Goal: Participate in discussion: Engage in conversation with other users on a specific topic

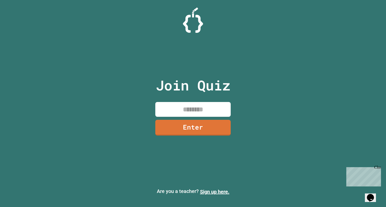
click at [190, 110] on input at bounding box center [192, 109] width 75 height 15
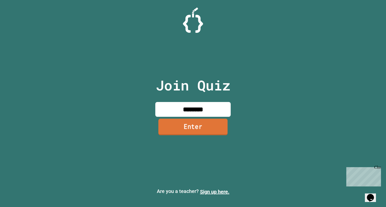
type input "********"
click at [205, 130] on link "Enter" at bounding box center [192, 127] width 75 height 17
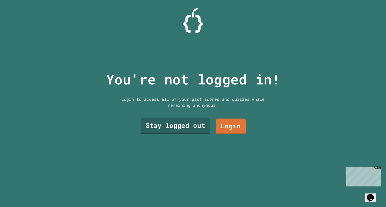
click at [192, 124] on link "Stay logged out" at bounding box center [175, 126] width 69 height 17
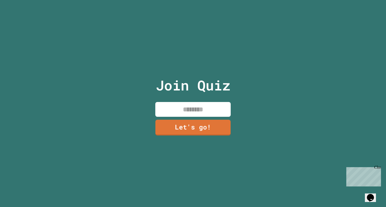
click at [182, 109] on input at bounding box center [192, 109] width 75 height 15
type input "******"
click at [190, 121] on link "Let's go!" at bounding box center [192, 127] width 75 height 17
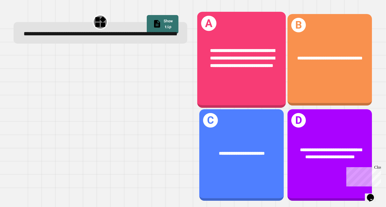
click at [264, 70] on div "**********" at bounding box center [241, 58] width 69 height 23
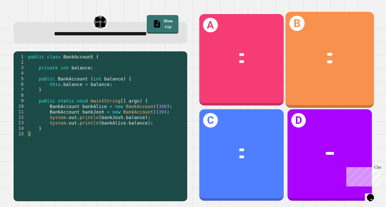
click at [328, 82] on div "B *** ***" at bounding box center [329, 60] width 88 height 96
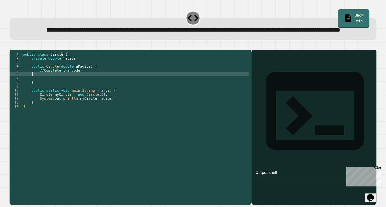
click at [33, 91] on div "public class Circle { private double radius ; public Circle ( double aRadius ) …" at bounding box center [135, 116] width 227 height 129
type textarea "*"
type textarea "**********"
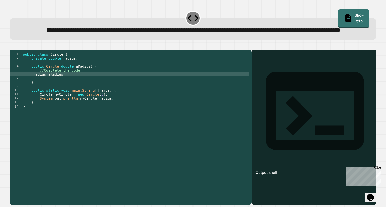
click at [12, 46] on icon "button" at bounding box center [12, 46] width 0 height 0
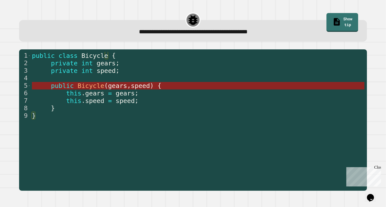
click at [113, 86] on span "gears" at bounding box center [117, 85] width 19 height 7
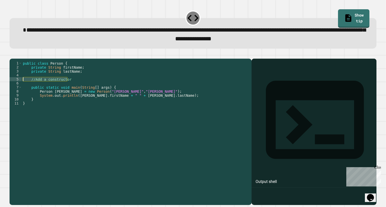
drag, startPoint x: 71, startPoint y: 88, endPoint x: 19, endPoint y: 86, distance: 52.3
click at [19, 86] on div "1 2 3 4 5 6 7 8 9 10 11 public class Person { private String firstName ; privat…" at bounding box center [129, 121] width 239 height 120
type textarea "**********"
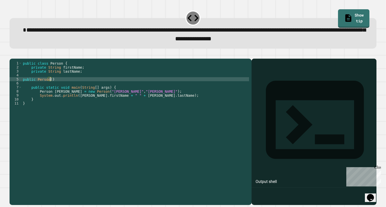
scroll to position [0, 2]
type textarea "**********"
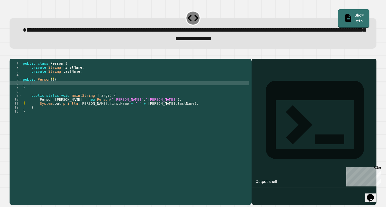
scroll to position [0, 0]
type textarea "*"
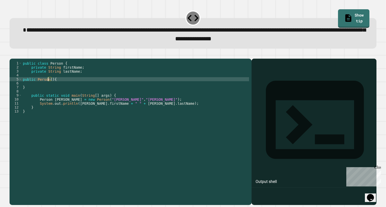
click at [48, 88] on div "public class Person { private String firstName ; private String lastName ; publ…" at bounding box center [135, 125] width 227 height 129
click at [51, 88] on div "public class Person { private String firstName ; private String lastName ; publ…" at bounding box center [135, 125] width 227 height 129
click at [49, 87] on div "public class Person { private String firstName ; private String lastName ; publ…" at bounding box center [135, 125] width 227 height 129
type textarea "**********"
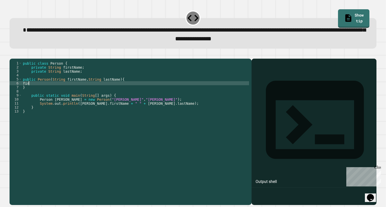
scroll to position [0, 0]
type textarea "*"
type textarea "**********"
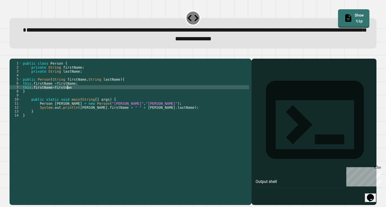
scroll to position [0, 3]
click at [12, 54] on icon "button" at bounding box center [12, 54] width 0 height 0
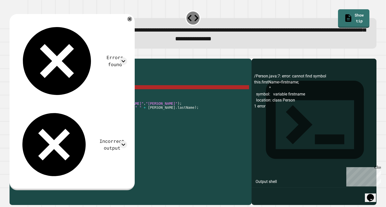
click at [62, 96] on div "public class Person { private String firstName ; private String lastName ; publ…" at bounding box center [135, 125] width 227 height 129
click at [63, 96] on div "public class Person { private String firstName ; private String lastName ; publ…" at bounding box center [135, 125] width 227 height 129
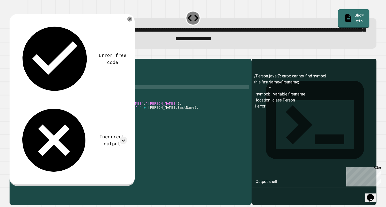
type textarea "**********"
click at [12, 54] on icon "button" at bounding box center [12, 54] width 0 height 0
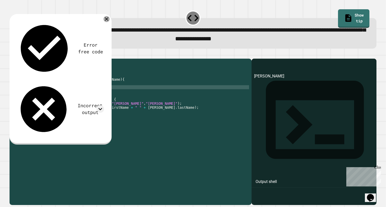
click at [105, 20] on icon at bounding box center [106, 19] width 6 height 6
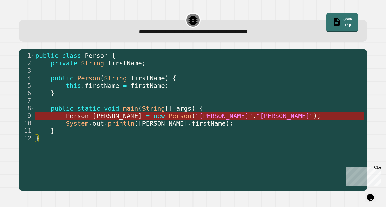
click at [168, 119] on span "Person" at bounding box center [179, 115] width 23 height 7
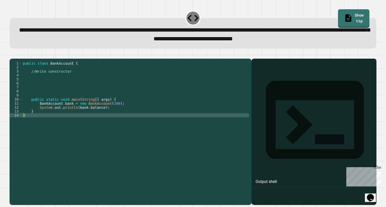
click at [26, 87] on div "public class BankAccount { //Write constructor public static void main ( String…" at bounding box center [135, 125] width 227 height 129
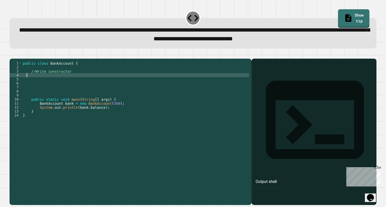
click at [26, 83] on div "public class BankAccount { //Write constructor public static void main ( String…" at bounding box center [135, 125] width 227 height 129
type textarea "**********"
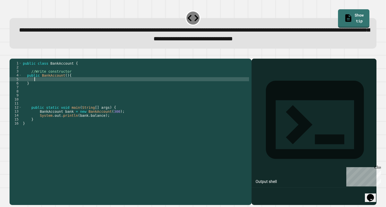
click at [64, 84] on div "public class BankAccount { //Write constructor public BankAccount ( ) { } publi…" at bounding box center [135, 125] width 227 height 129
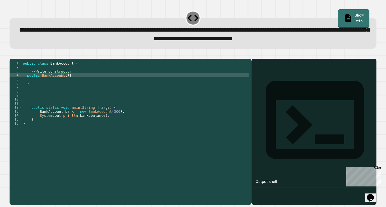
click at [63, 83] on div "public class BankAccount { //Write constructor public BankAccount ( ) { } publi…" at bounding box center [135, 125] width 227 height 129
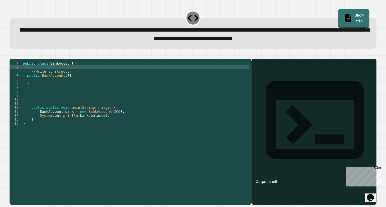
click at [26, 75] on div "public class BankAccount { //Write constructor public BankAccount ( ) { } publi…" at bounding box center [135, 125] width 227 height 129
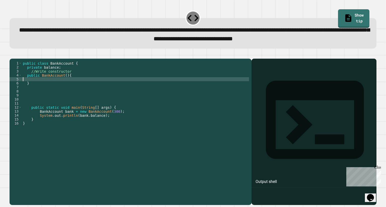
click at [24, 88] on div "public class BankAccount { private balance ; //Write constructor public BankAcc…" at bounding box center [135, 125] width 227 height 129
click at [63, 84] on div "public class BankAccount { private balance ; //Write constructor public BankAcc…" at bounding box center [135, 125] width 227 height 129
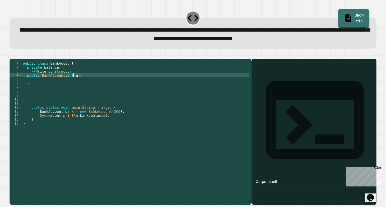
scroll to position [0, 4]
type textarea "**********"
click at [28, 88] on div "public class BankAccount { private balance ; //Write constructor public BankAcc…" at bounding box center [135, 125] width 227 height 129
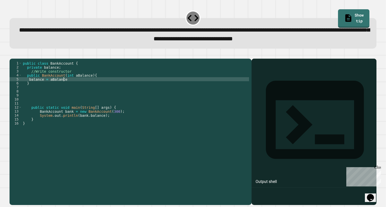
scroll to position [0, 3]
click at [12, 54] on button "button" at bounding box center [12, 54] width 0 height 0
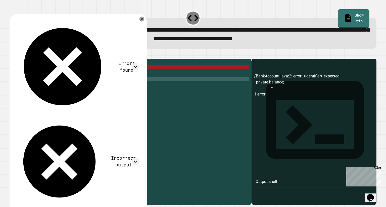
scroll to position [0, 2]
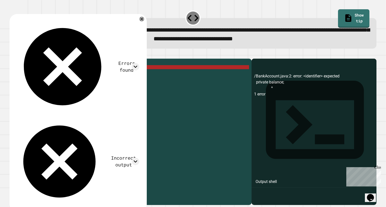
click at [55, 75] on div "public class BankAccount { private balance ; //Write constructor public BankAcc…" at bounding box center [135, 125] width 227 height 129
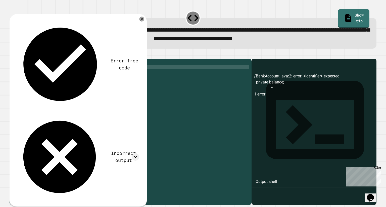
click at [12, 54] on button "button" at bounding box center [12, 54] width 0 height 0
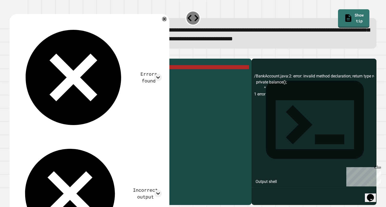
click at [58, 76] on div "public class BankAccount { private balance ( ) ; //Write constructor public Ban…" at bounding box center [135, 125] width 227 height 129
click at [60, 76] on div "public class BankAccount { private balance ( ) ; //Write constructor public Ban…" at bounding box center [135, 125] width 227 height 129
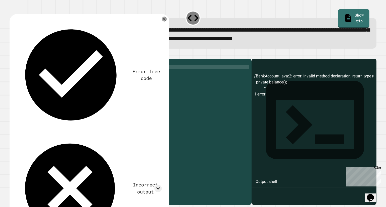
click at [40, 75] on div "public class BankAccount { private balance ; //Write constructor public BankAcc…" at bounding box center [135, 125] width 227 height 129
click at [12, 54] on icon "button" at bounding box center [12, 54] width 0 height 0
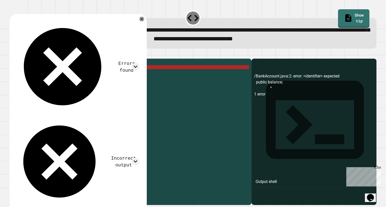
click at [39, 75] on div "public class BankAccount { public balance ; //Write constructor public BankAcco…" at bounding box center [135, 125] width 227 height 129
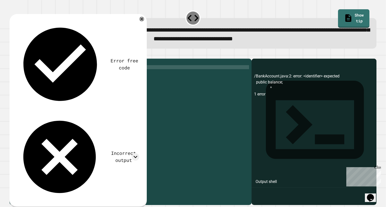
scroll to position [0, 2]
click at [12, 54] on button "button" at bounding box center [12, 54] width 0 height 0
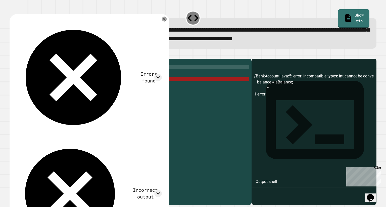
click at [37, 75] on div "public class BankAccount { public String balance ; //Write constructor public B…" at bounding box center [135, 125] width 227 height 129
click at [50, 76] on div "public class BankAccount { public String balance ; //Write constructor public B…" at bounding box center [135, 125] width 227 height 129
click at [51, 76] on div "public class BankAccount { public String balance ; //Write constructor public B…" at bounding box center [135, 125] width 227 height 129
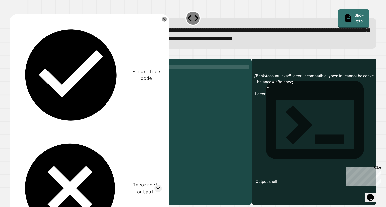
scroll to position [0, 2]
click at [38, 76] on div "public class BankAccount { public int balance ; //Write constructor public Bank…" at bounding box center [135, 125] width 227 height 129
click at [12, 54] on button "button" at bounding box center [12, 54] width 0 height 0
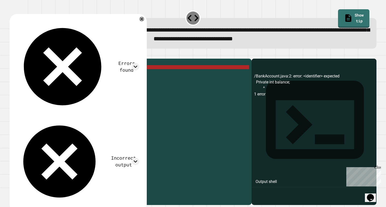
click at [40, 76] on div "public class BankAccount { Private int balance ; //Write constructor public Ban…" at bounding box center [135, 125] width 227 height 129
click at [16, 59] on icon "button" at bounding box center [15, 58] width 3 height 4
click at [47, 76] on div "public class BankAccount { Private int balance ; //Write constructor public Ban…" at bounding box center [135, 125] width 227 height 129
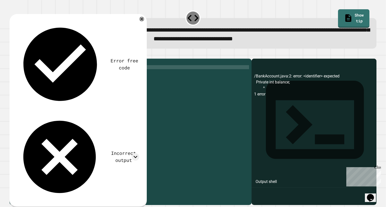
click at [12, 54] on icon "button" at bounding box center [12, 54] width 0 height 0
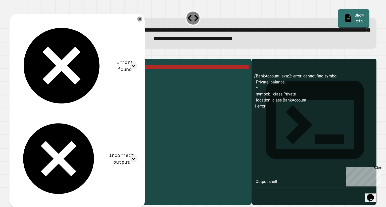
click at [42, 75] on div "public class BankAccount { Private balance ; //Write constructor public BankAcc…" at bounding box center [135, 125] width 227 height 129
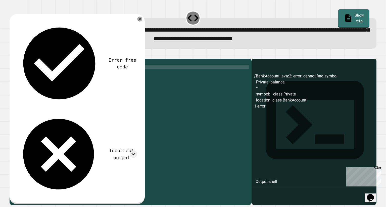
scroll to position [0, 2]
type textarea "**********"
click at [12, 54] on button "button" at bounding box center [12, 54] width 0 height 0
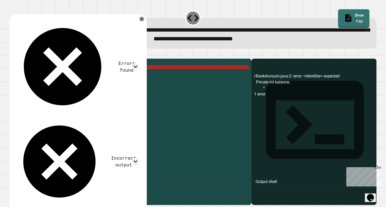
click at [22, 54] on button "button" at bounding box center [22, 54] width 0 height 0
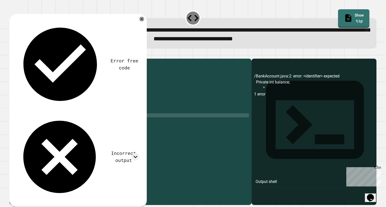
click at [51, 59] on div at bounding box center [193, 56] width 366 height 6
click at [22, 54] on icon "button" at bounding box center [22, 54] width 0 height 0
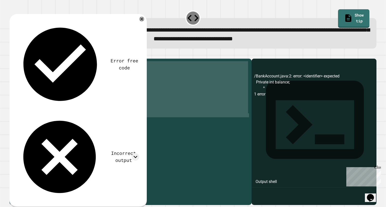
click at [22, 54] on icon "button" at bounding box center [22, 54] width 0 height 0
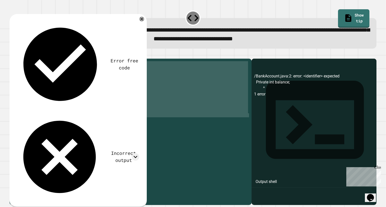
click at [167, 101] on div "public class BankAccount { //Write constructor public static void main ( String…" at bounding box center [135, 121] width 227 height 120
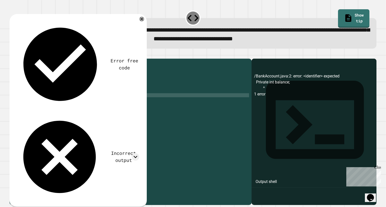
scroll to position [0, 0]
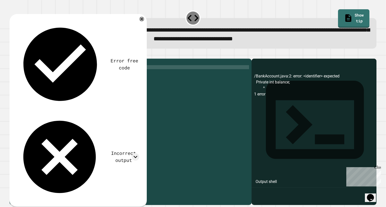
click at [85, 76] on div "public class BankAccount { //Write constructor public static void main ( String…" at bounding box center [135, 125] width 227 height 129
click at [86, 86] on div "public class BankAccount { //Write constructor public static void main ( String…" at bounding box center [135, 125] width 227 height 129
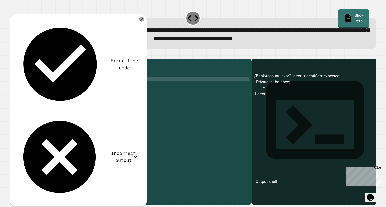
click at [86, 86] on div "public class BankAccount { //Write constructor public static void main ( String…" at bounding box center [135, 125] width 227 height 129
click at [86, 83] on div "public class BankAccount { //Write constructor public static void main ( String…" at bounding box center [135, 125] width 227 height 129
